Goal: Transaction & Acquisition: Purchase product/service

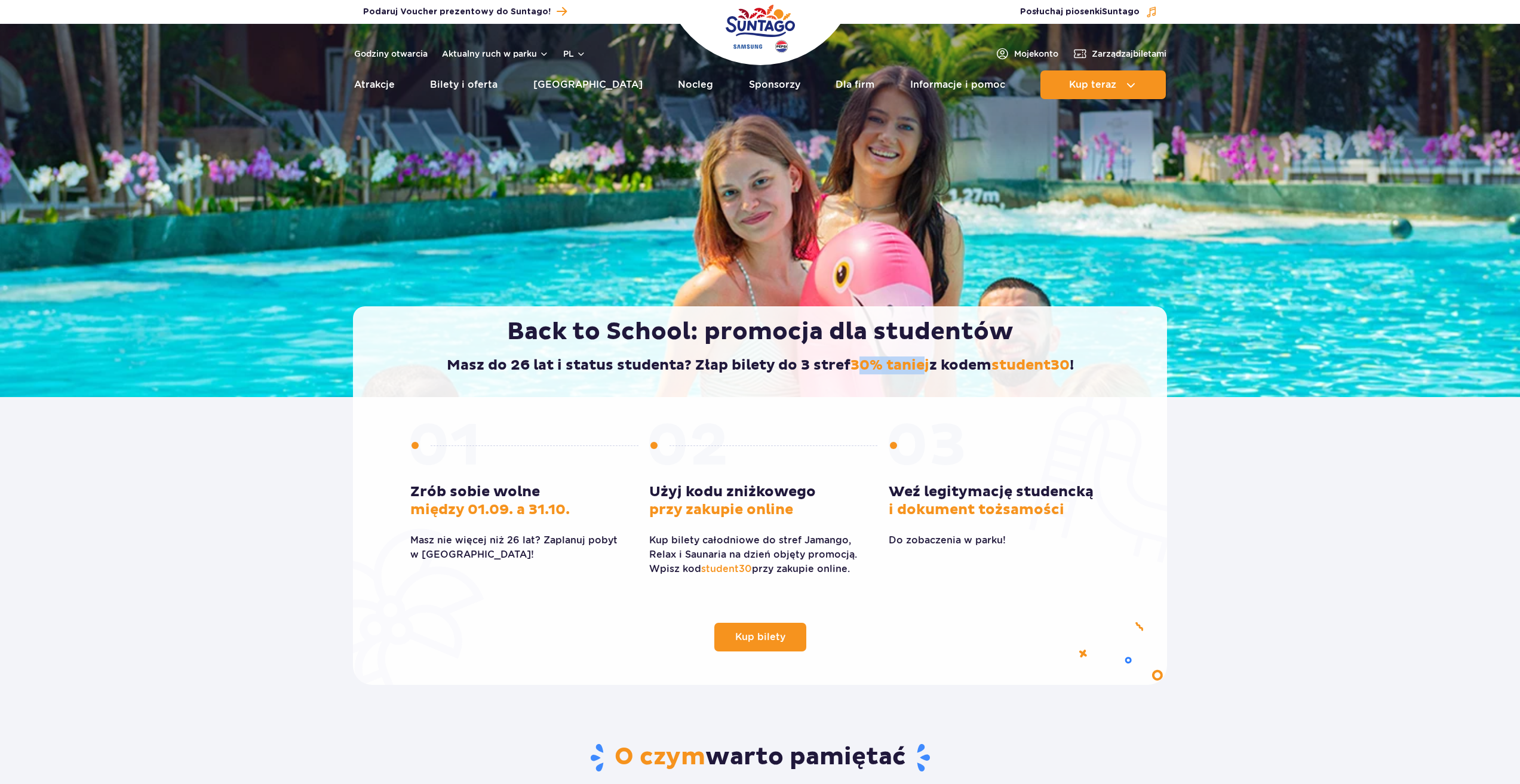
drag, startPoint x: 851, startPoint y: 355, endPoint x: 879, endPoint y: 355, distance: 28.0
click at [864, 356] on div "Back to School: promocja dla studentów Masz do 26 lat i status studenta? Złap b…" at bounding box center [760, 352] width 814 height 91
click at [879, 355] on div "Back to School: promocja dla studentów Masz do 26 lat i status studenta? Złap b…" at bounding box center [760, 352] width 814 height 91
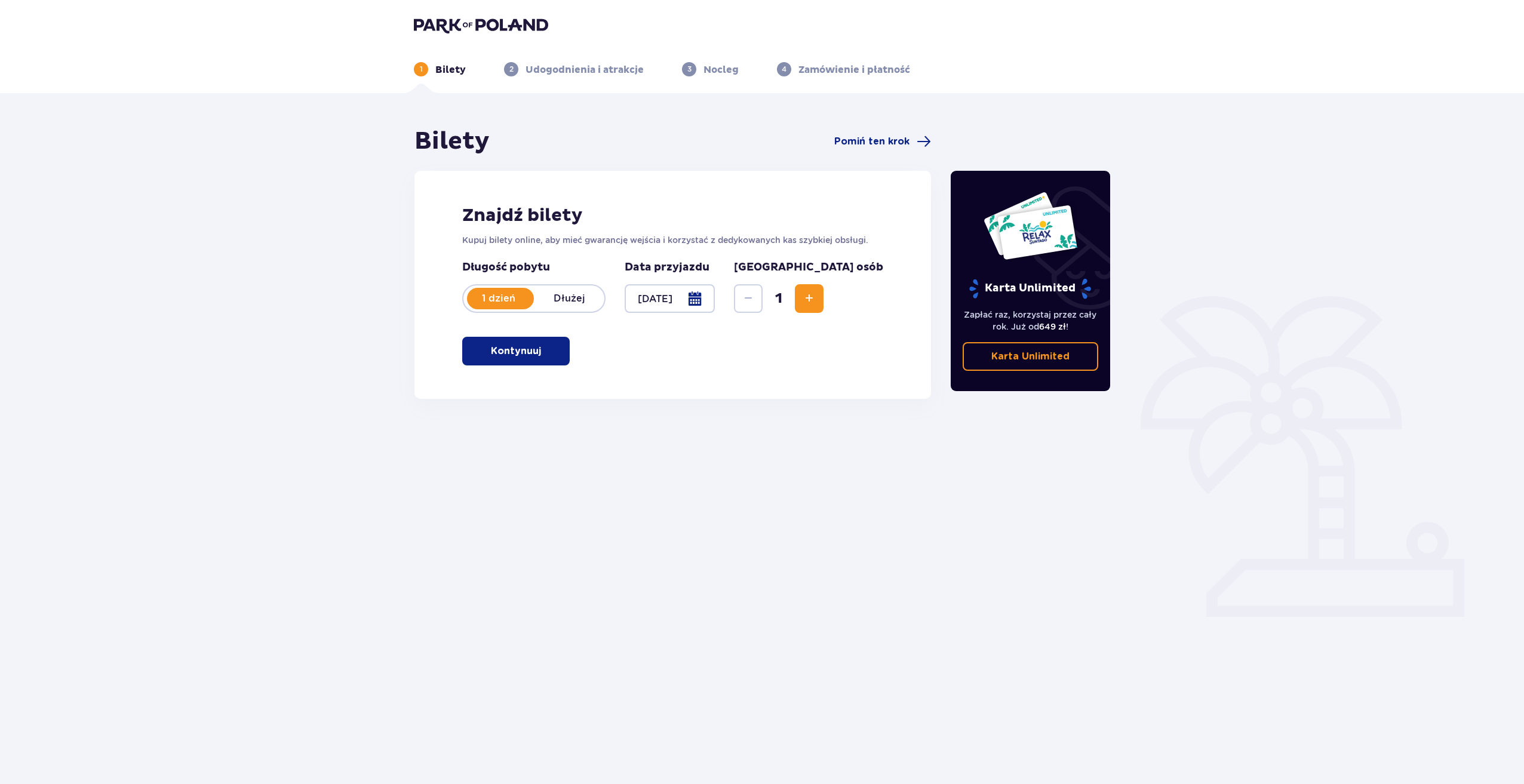
click at [503, 344] on p "Kontynuuj" at bounding box center [515, 350] width 50 height 13
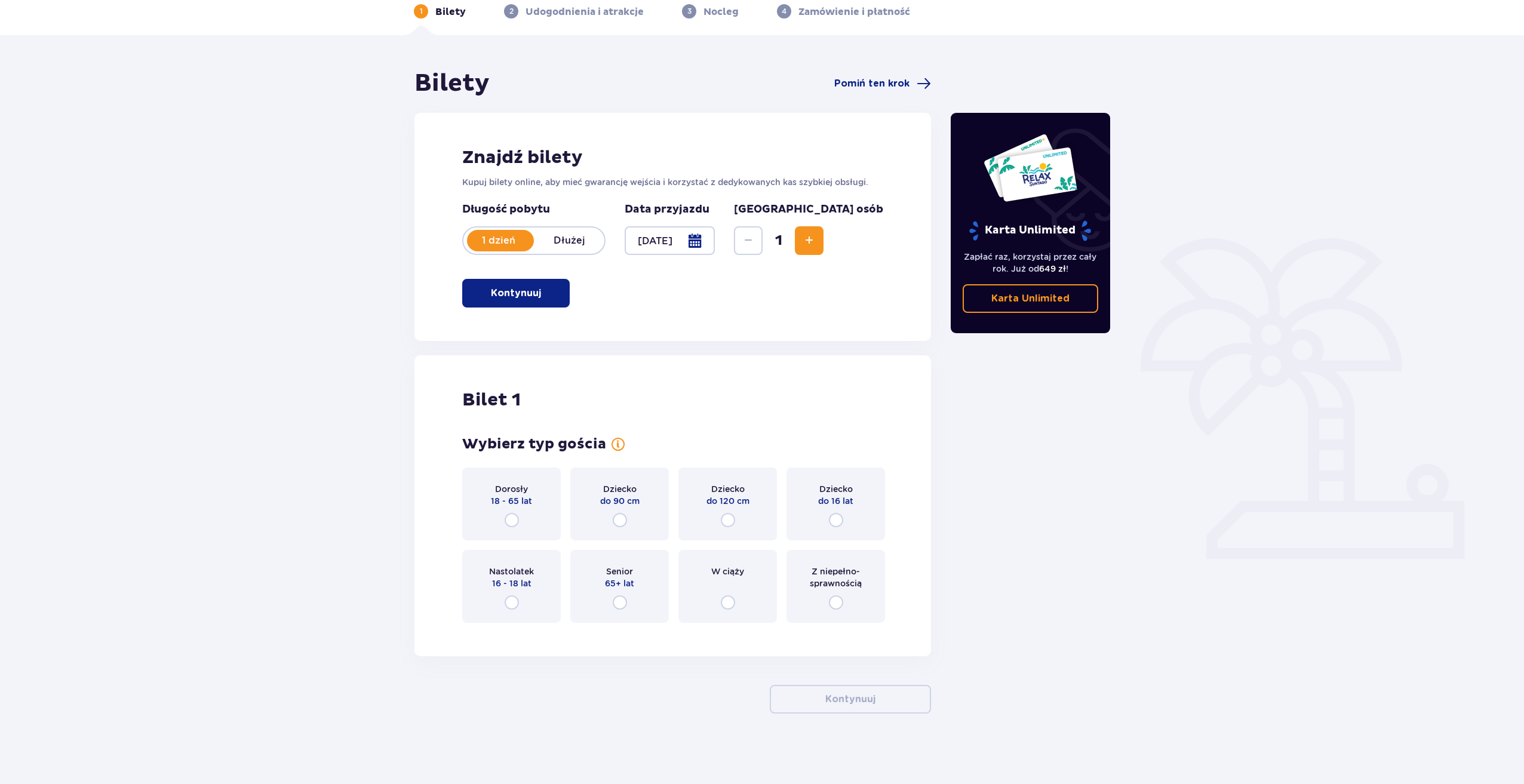
scroll to position [59, 0]
click at [517, 510] on div "Dorosły 18 - 65 lat" at bounding box center [511, 502] width 99 height 73
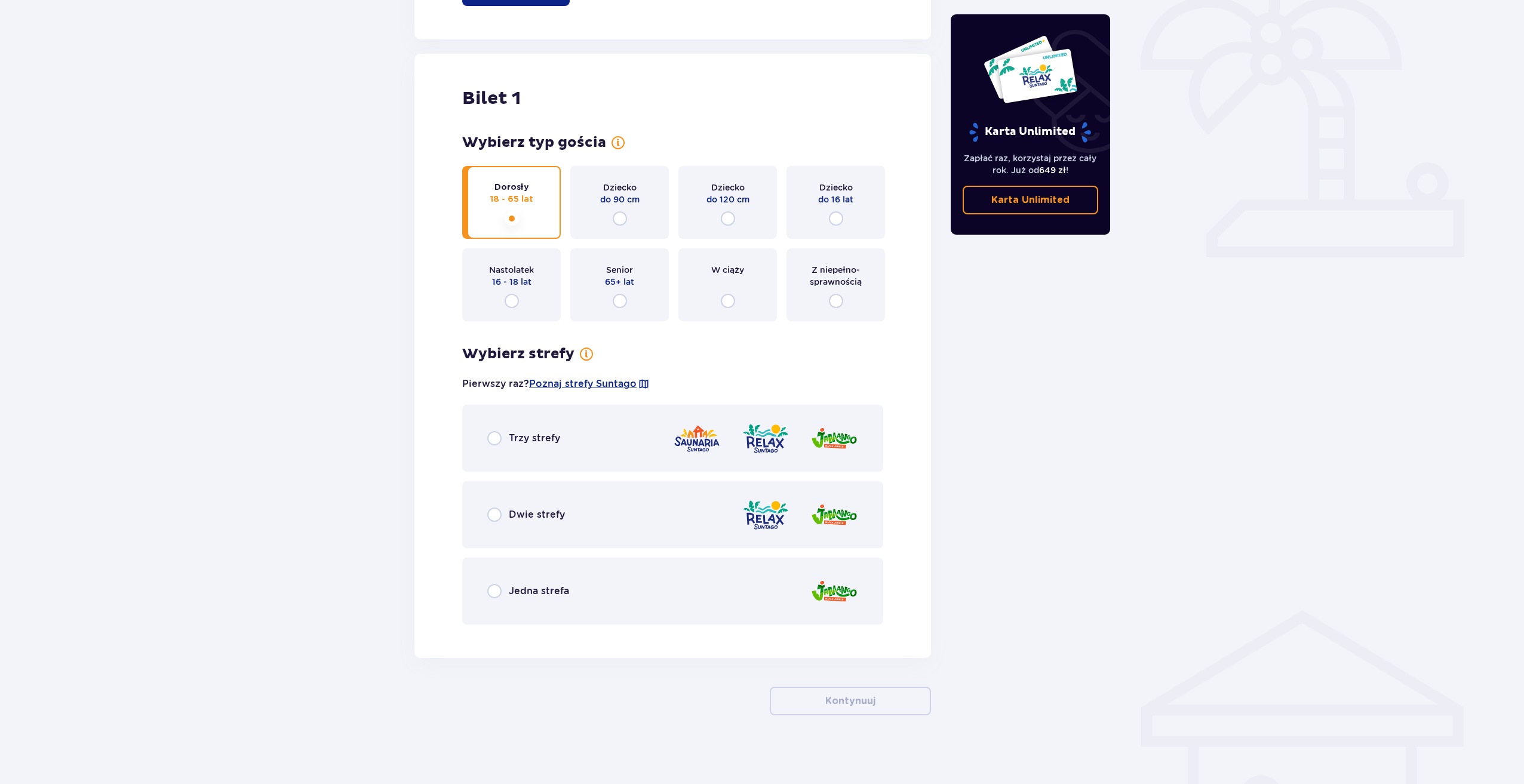
scroll to position [362, 0]
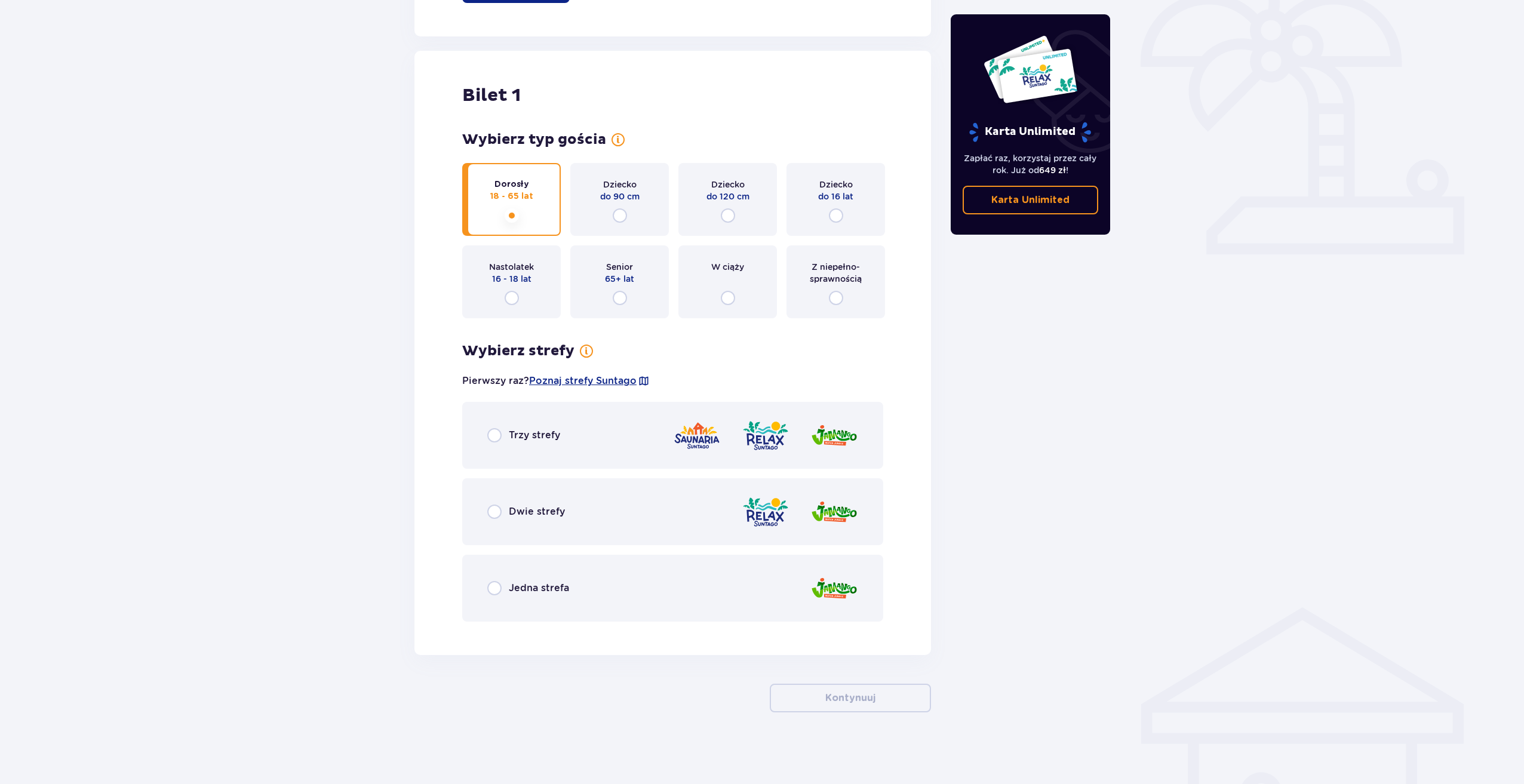
click at [496, 424] on div "Trzy strefy" at bounding box center [672, 435] width 421 height 67
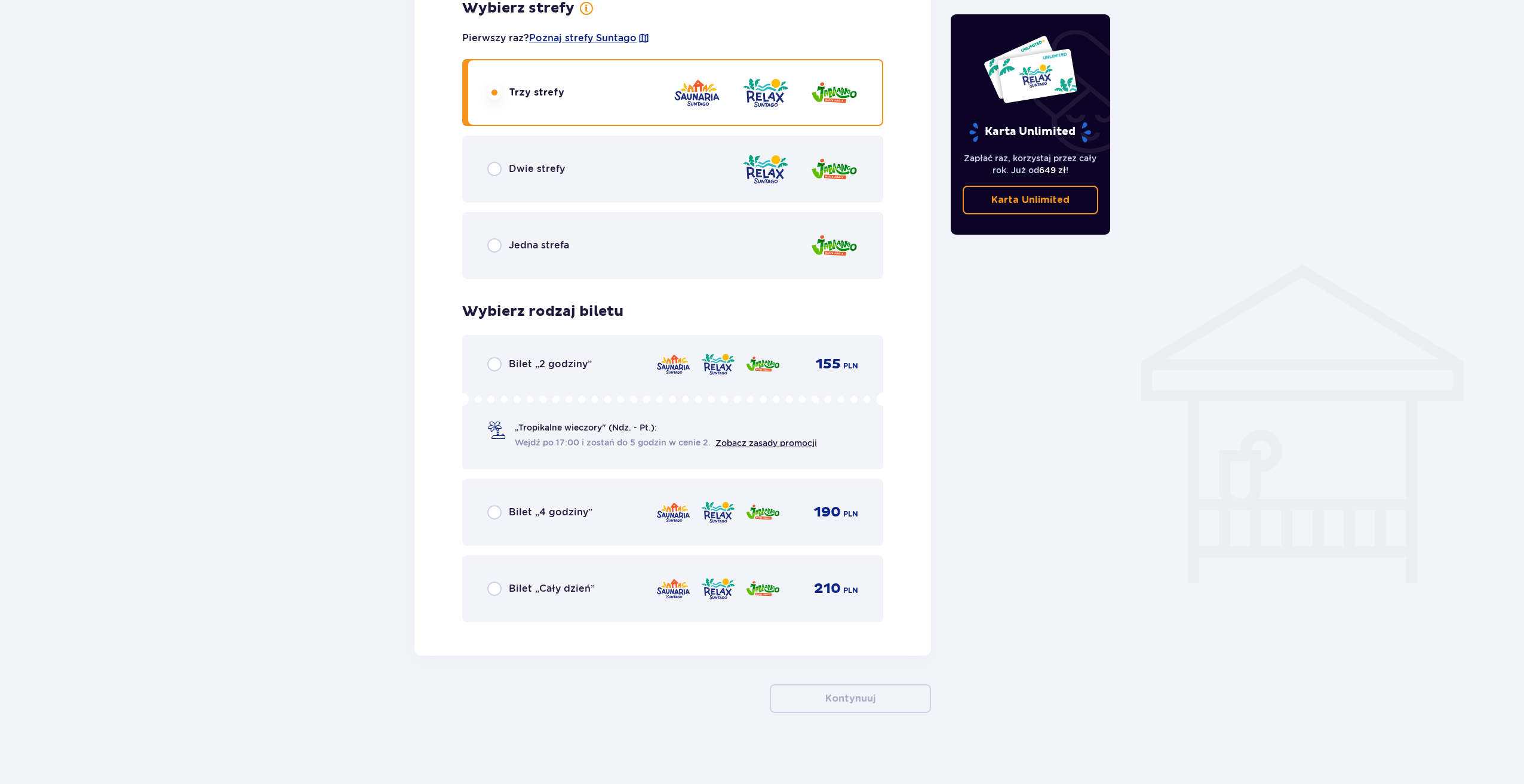
scroll to position [706, 0]
click at [507, 582] on div "Bilet „Cały dzień”" at bounding box center [540, 588] width 107 height 14
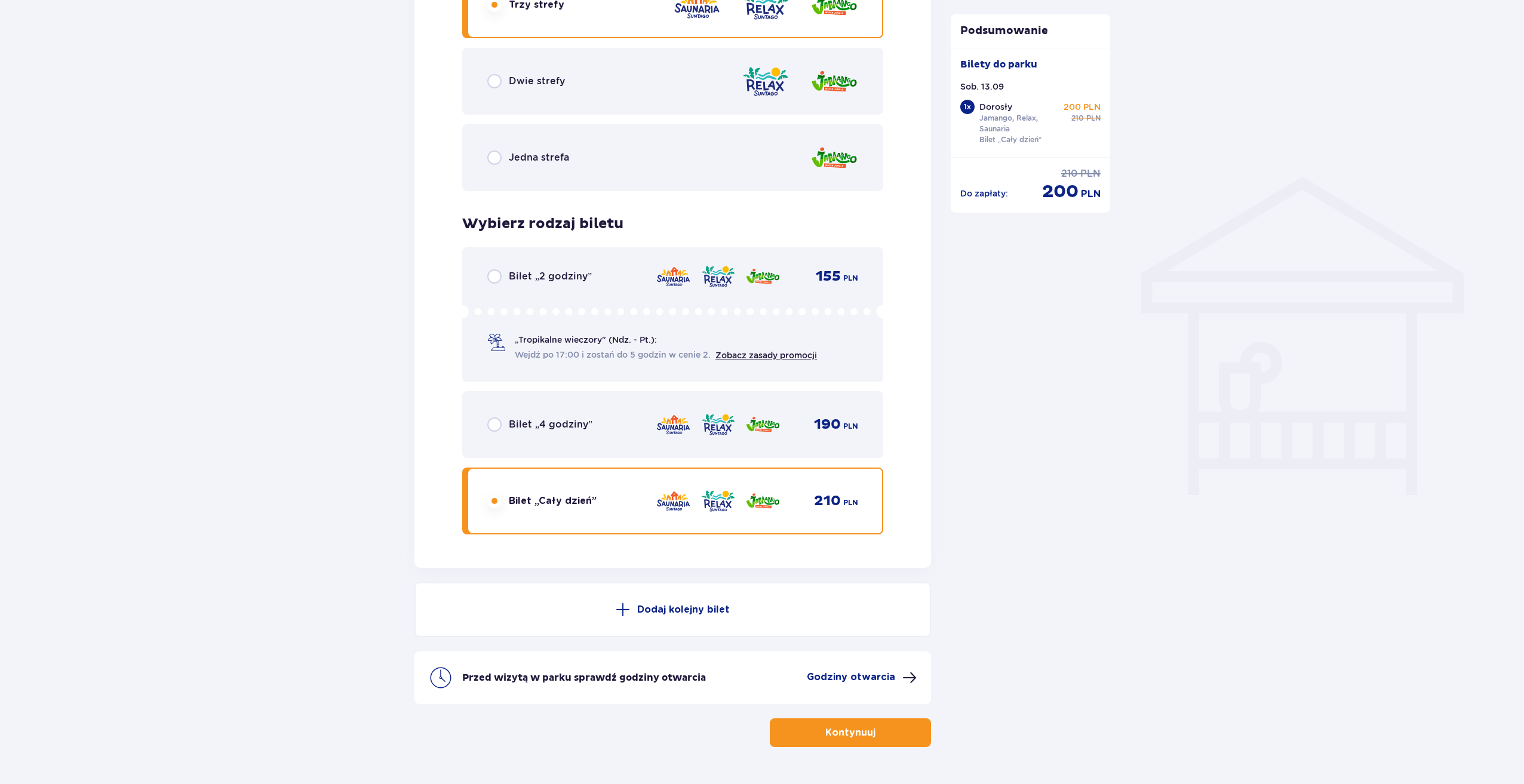
click at [522, 238] on div "Wybierz rodzaj biletu Bilet „2 godziny” 155 PLN „Tropikalne wieczory" (Ndz. - P…" at bounding box center [672, 375] width 421 height 319
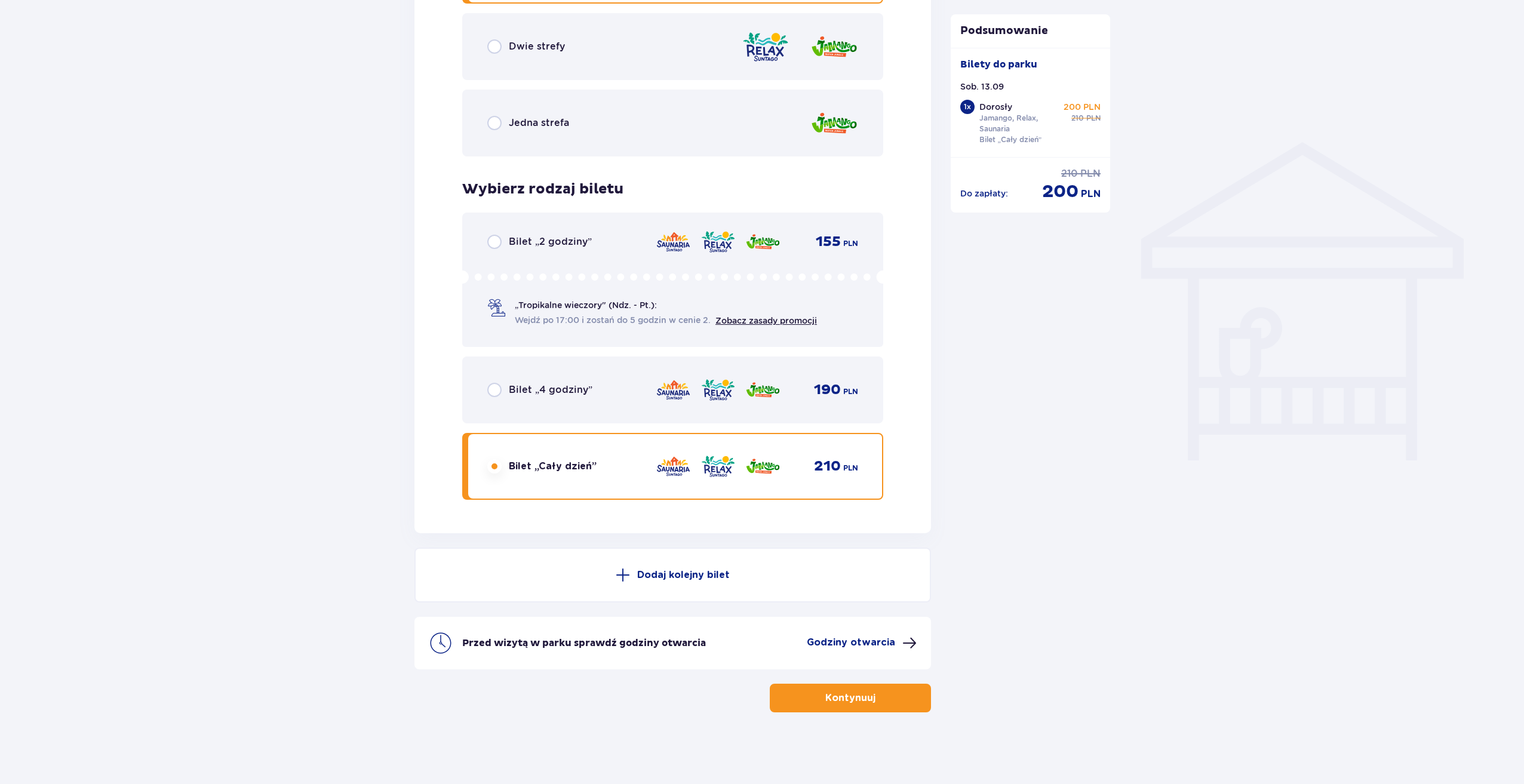
click at [526, 100] on div "Jedna strefa" at bounding box center [672, 123] width 421 height 67
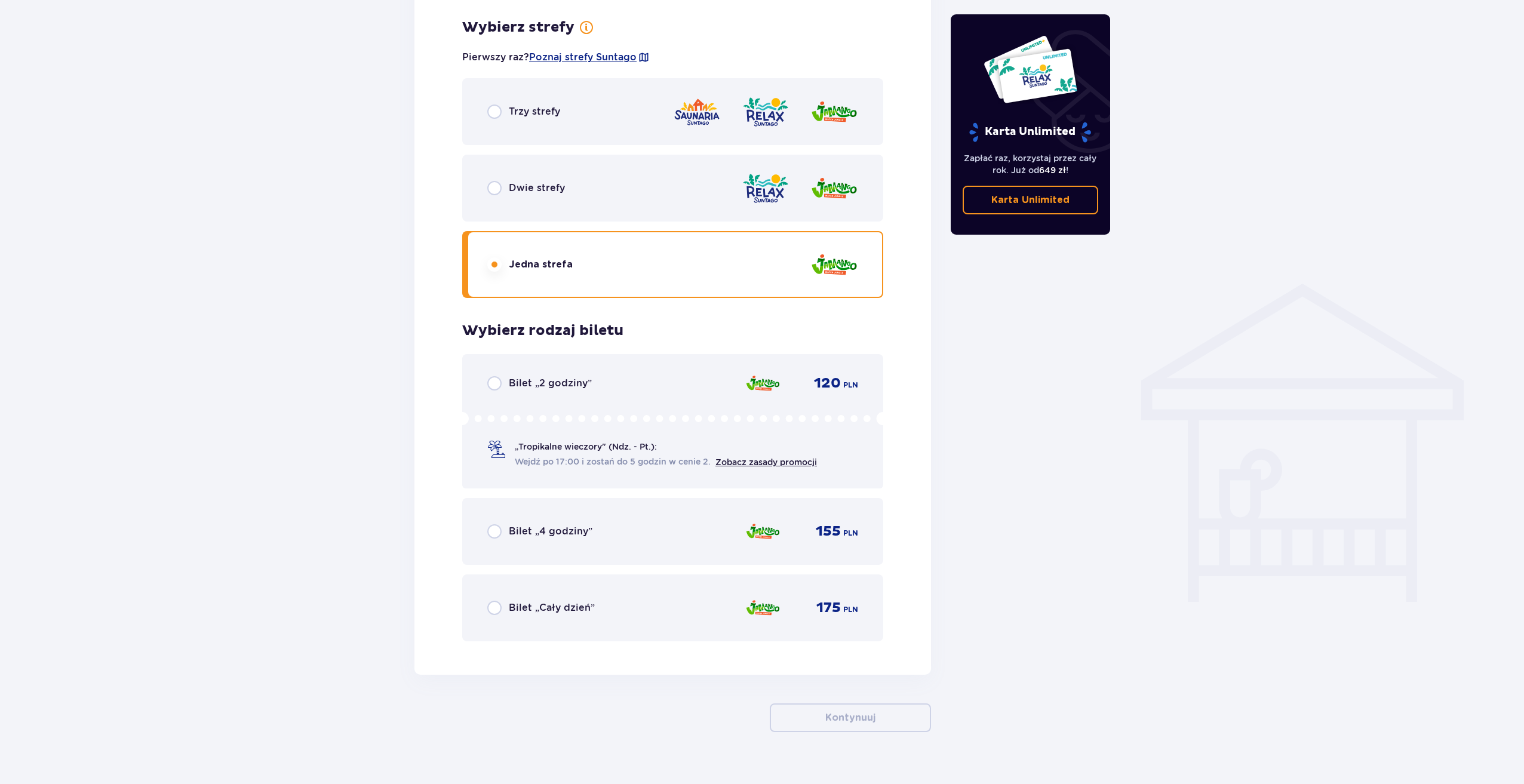
scroll to position [646, 0]
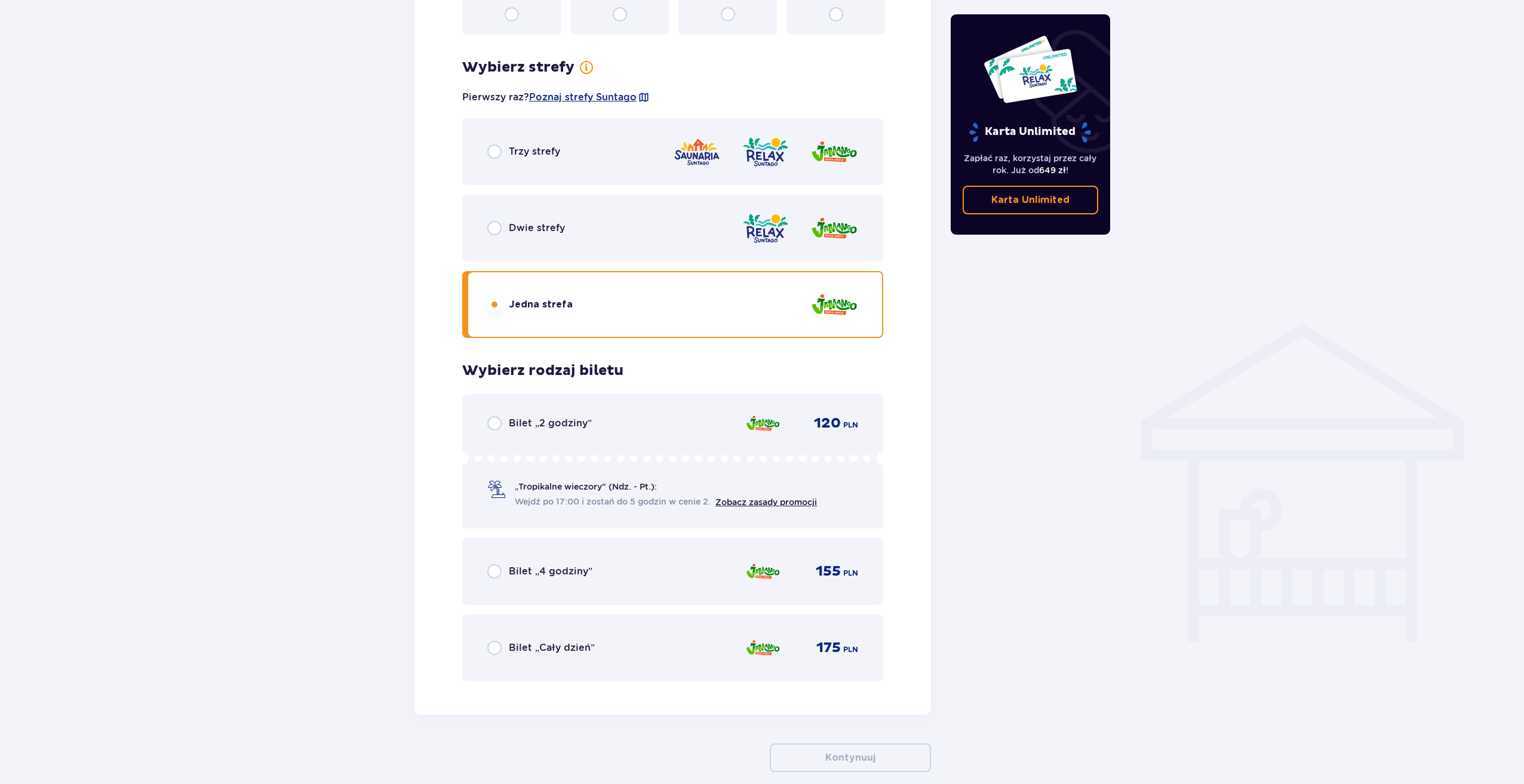
click at [551, 654] on p "Bilet „Cały dzień”" at bounding box center [551, 648] width 86 height 13
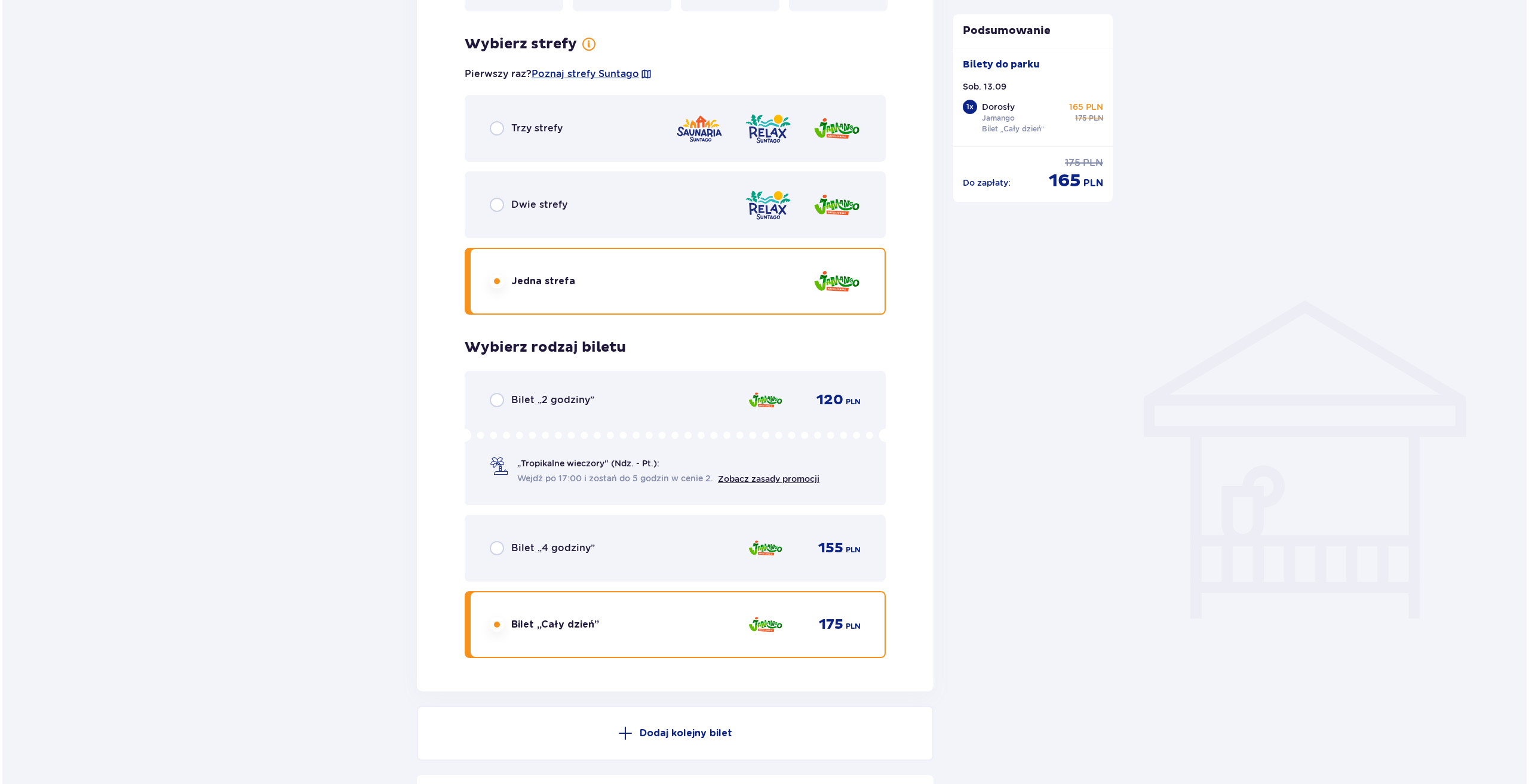
scroll to position [827, 0]
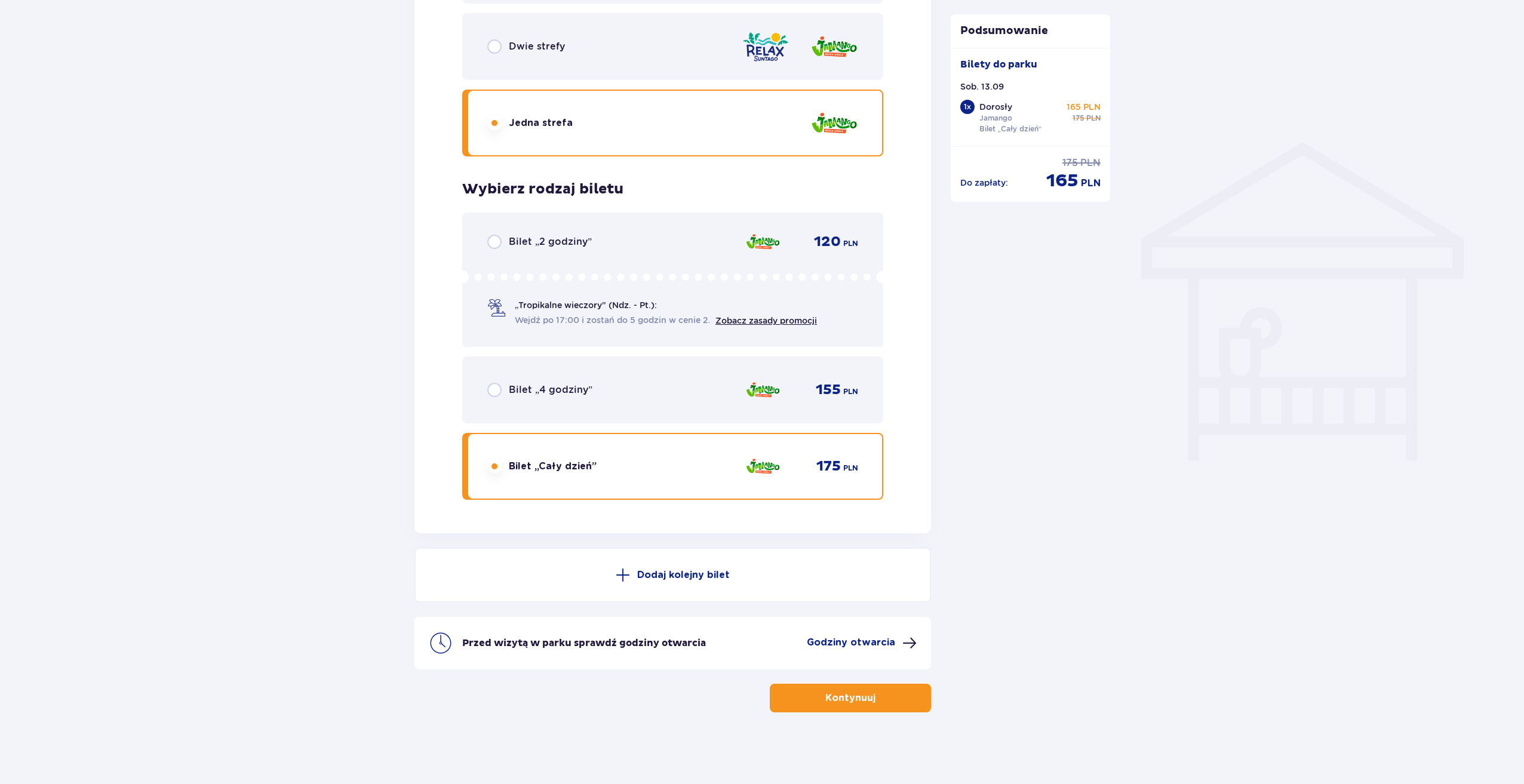
click at [849, 643] on p "Godziny otwarcia" at bounding box center [850, 642] width 88 height 13
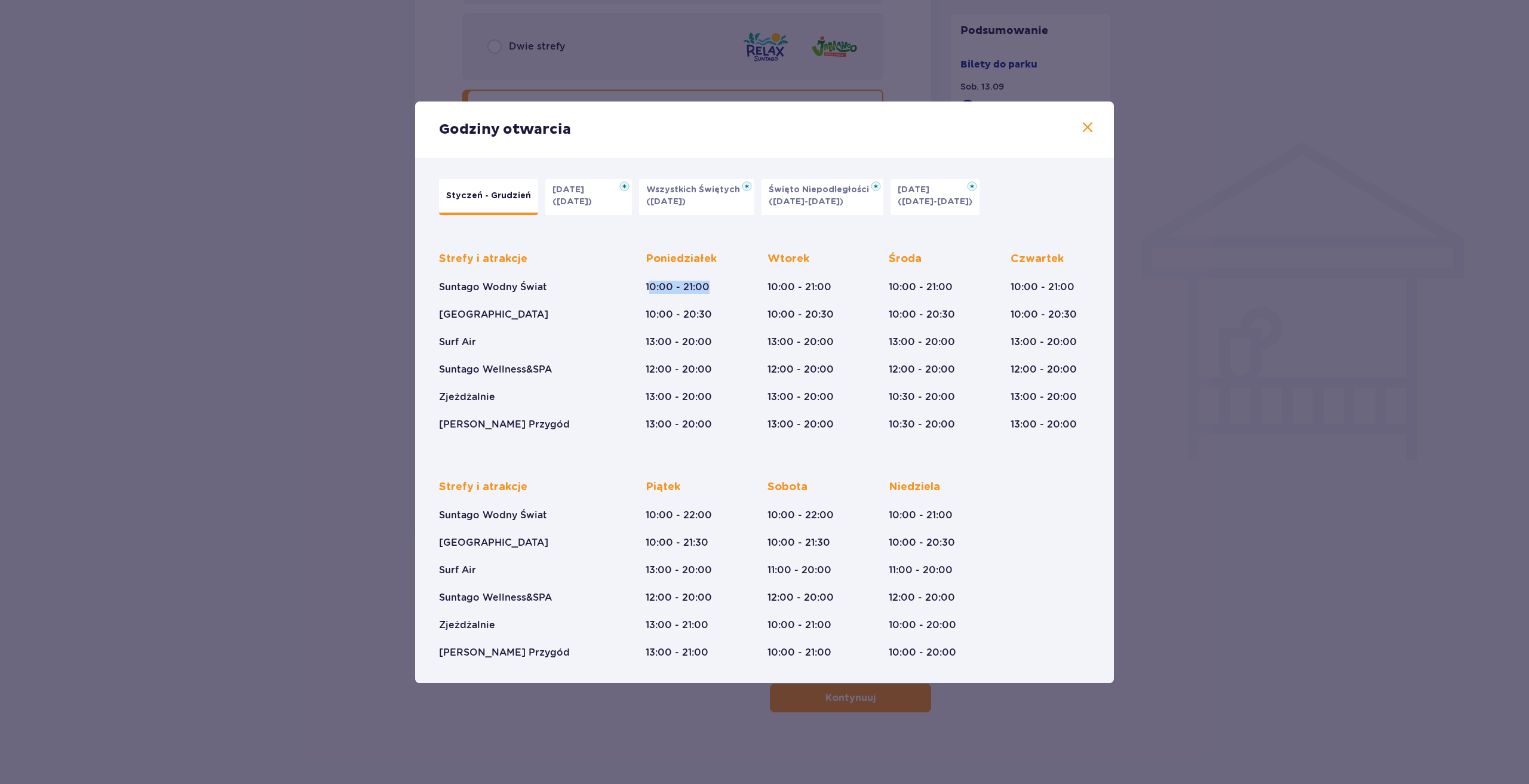
drag, startPoint x: 693, startPoint y: 292, endPoint x: 712, endPoint y: 290, distance: 19.1
click at [712, 290] on div "Poniedziałek 10:00 - 21:00 10:00 - 20:30 13:00 - 20:00 12:00 - 20:00 13:00 - 20…" at bounding box center [681, 341] width 71 height 179
click at [712, 290] on div "Poniedziałek 10:00 - 21:00 10:00 - 20:30 13:00 - 20:00 12:00 - 20:00 13:00 - 20…" at bounding box center [681, 341] width 71 height 179
drag, startPoint x: 706, startPoint y: 423, endPoint x: 706, endPoint y: 430, distance: 7.0
click at [706, 431] on div "Strefy i atrakcje Suntago Wodny Świat Crocodile Island Surf Air Suntago Wellnes…" at bounding box center [764, 445] width 665 height 426
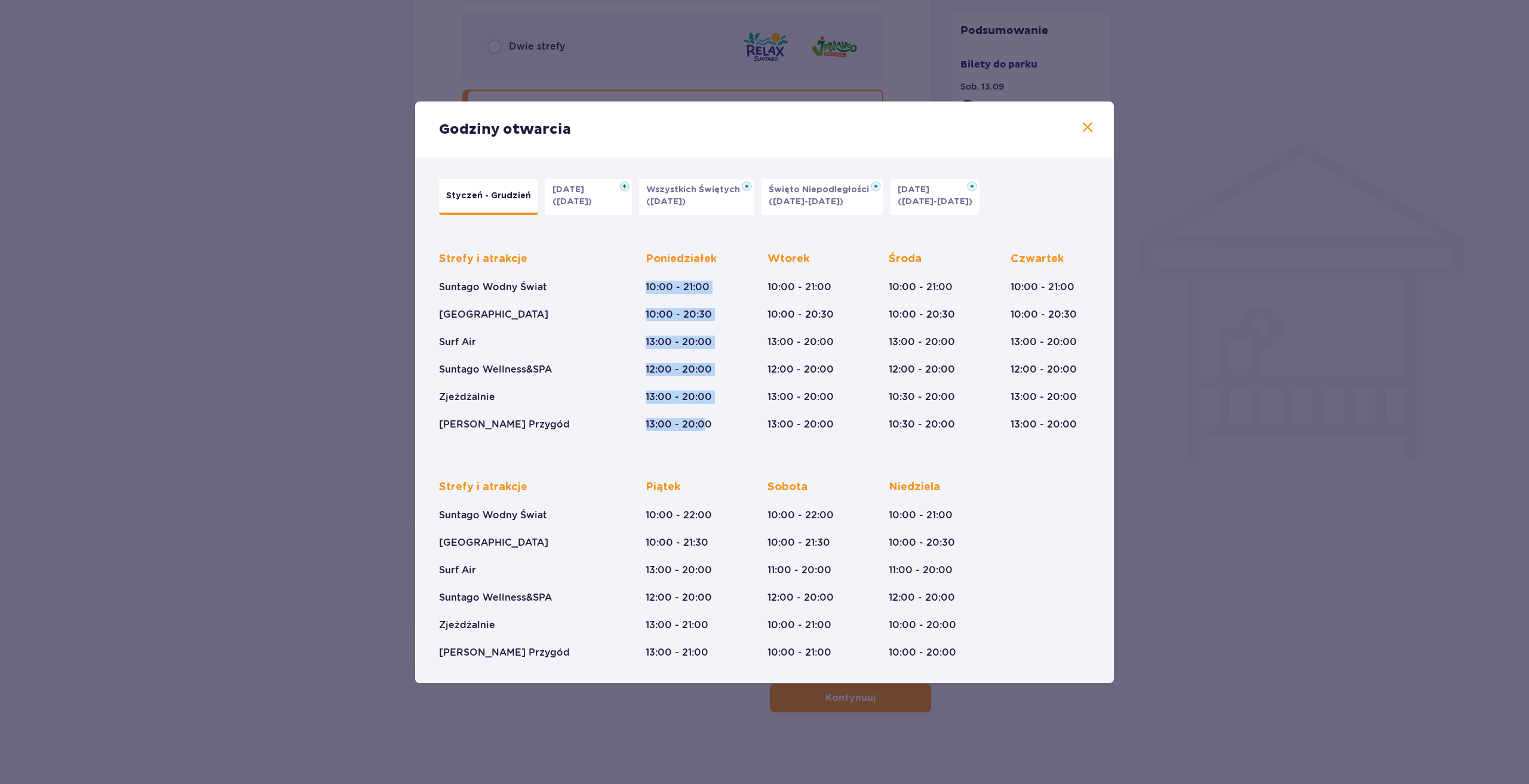
click at [705, 430] on p "13:00 - 20:00" at bounding box center [679, 424] width 66 height 13
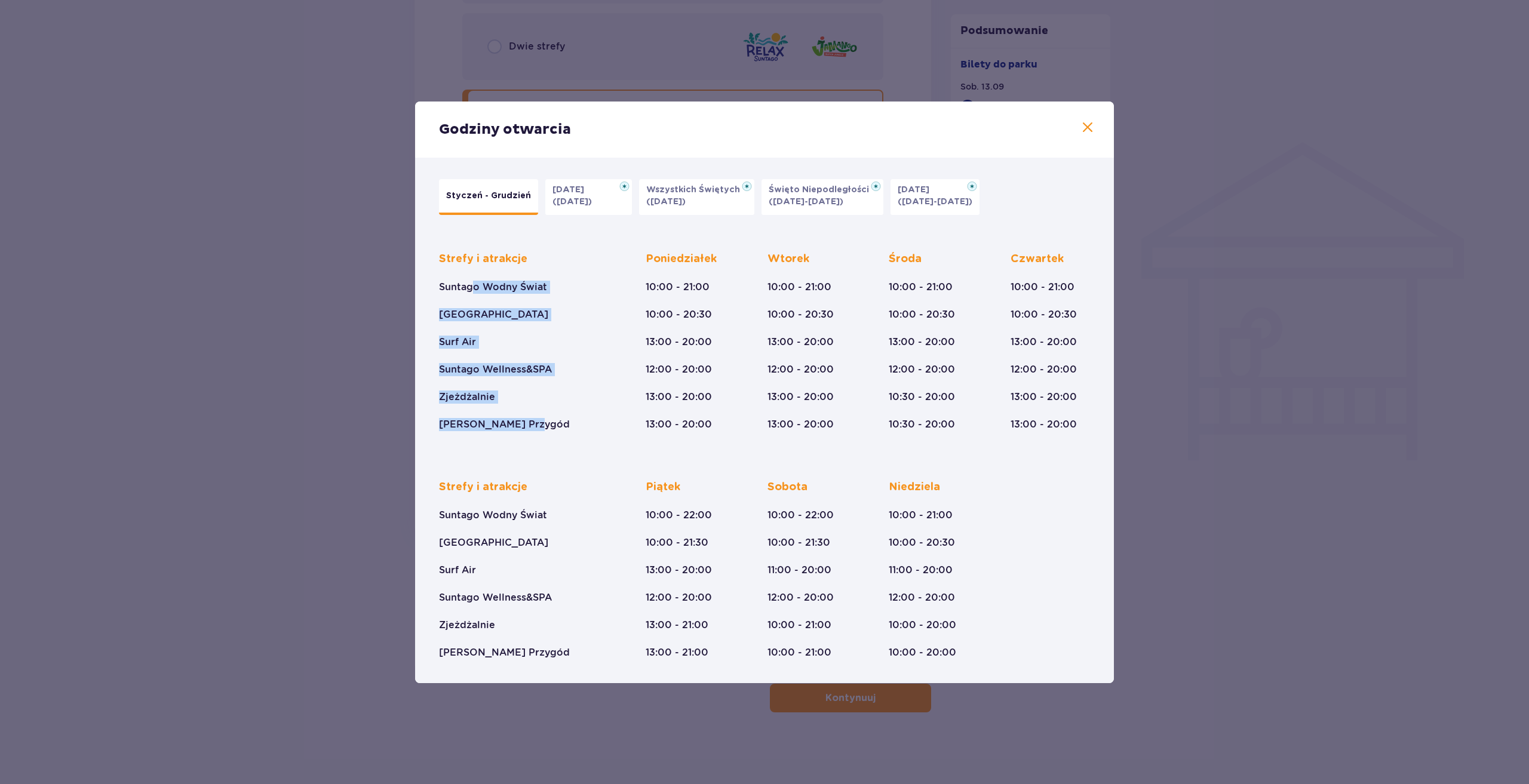
drag, startPoint x: 472, startPoint y: 285, endPoint x: 536, endPoint y: 404, distance: 135.1
click at [536, 404] on div "Strefy i atrakcje Suntago Wodny Świat Crocodile Island Surf Air Suntago Wellnes…" at bounding box center [522, 341] width 165 height 179
